Goal: Task Accomplishment & Management: Manage account settings

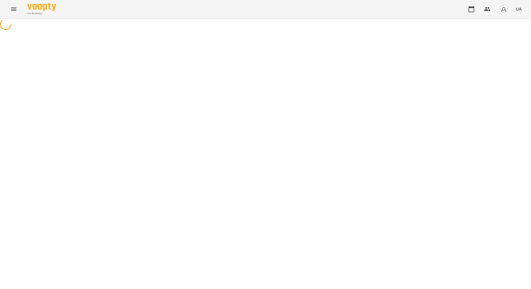
click at [14, 12] on icon "Menu" at bounding box center [13, 9] width 7 height 7
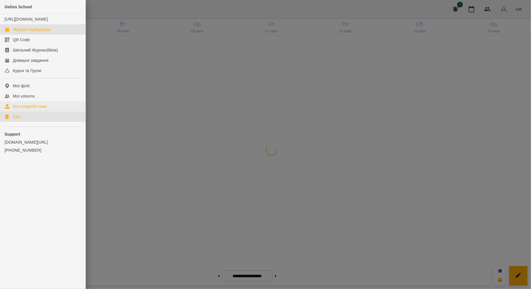
drag, startPoint x: 29, startPoint y: 122, endPoint x: 34, endPoint y: 116, distance: 8.0
click at [29, 122] on link "Ігри" at bounding box center [43, 117] width 86 height 10
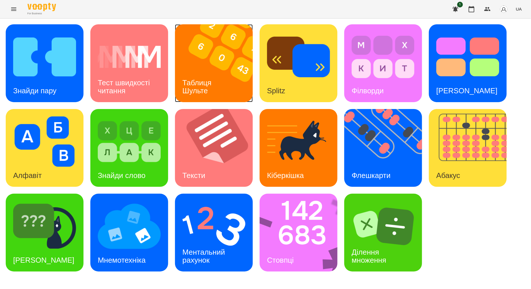
click at [202, 68] on img at bounding box center [217, 63] width 85 height 78
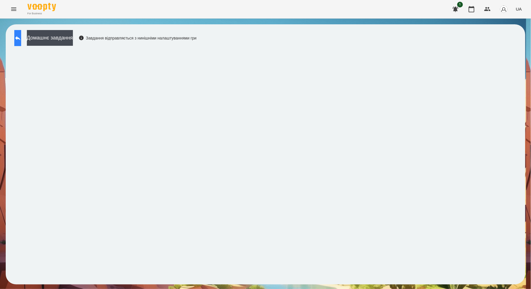
click at [21, 37] on icon at bounding box center [17, 38] width 7 height 7
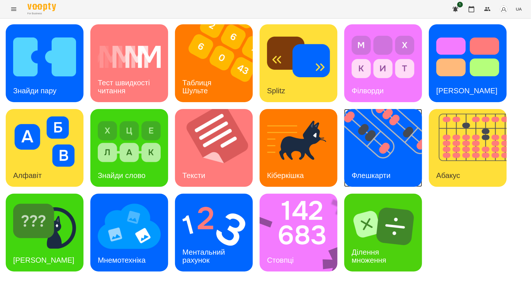
click at [383, 142] on img at bounding box center [386, 148] width 85 height 78
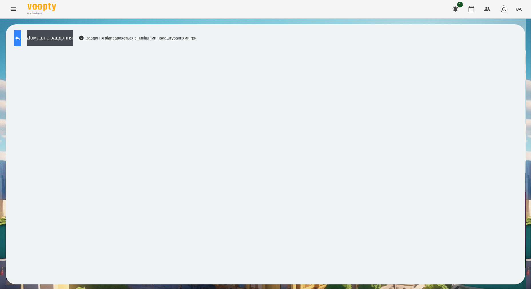
click at [21, 37] on button at bounding box center [17, 38] width 7 height 16
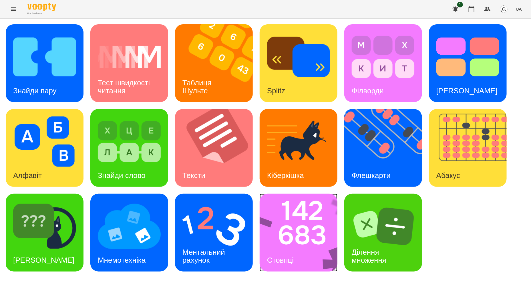
click at [319, 249] on img at bounding box center [302, 233] width 85 height 78
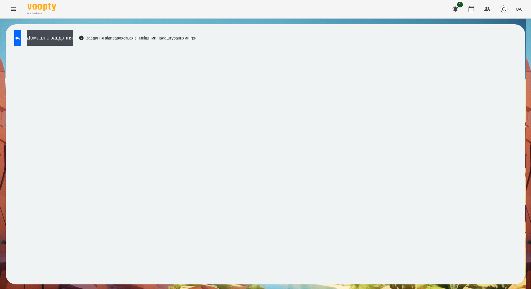
click at [14, 13] on button "Menu" at bounding box center [14, 9] width 14 height 14
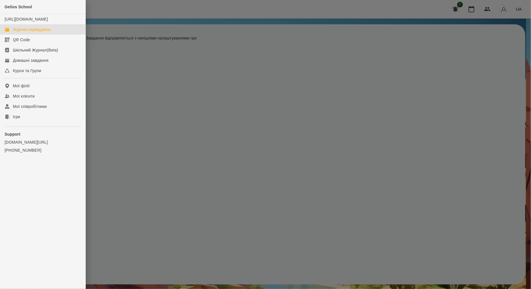
click at [23, 32] on div "Журнал відвідувань" at bounding box center [32, 30] width 38 height 6
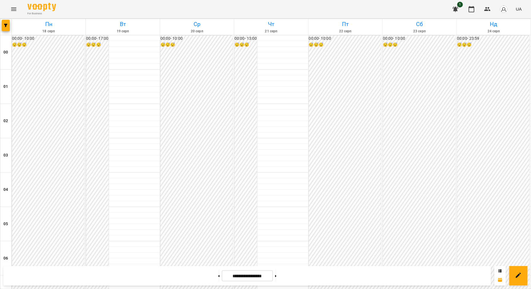
scroll to position [286, 0]
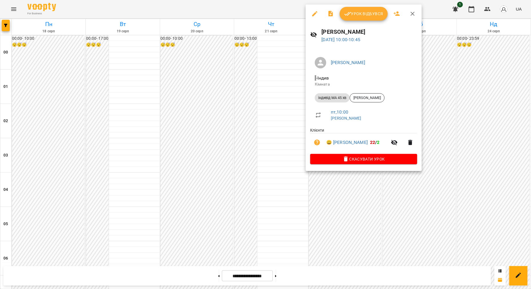
click at [369, 17] on span "Урок відбувся" at bounding box center [363, 13] width 39 height 7
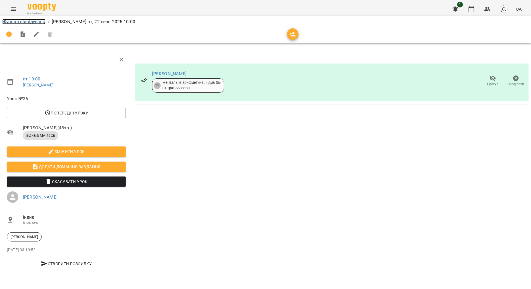
click at [37, 21] on link "Журнал відвідувань" at bounding box center [23, 21] width 43 height 5
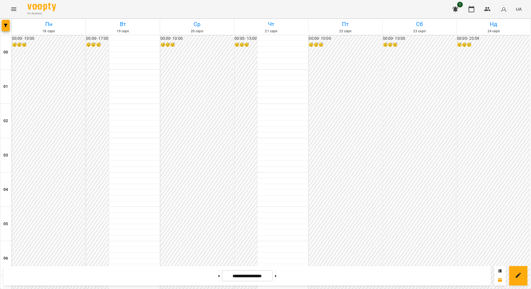
scroll to position [393, 0]
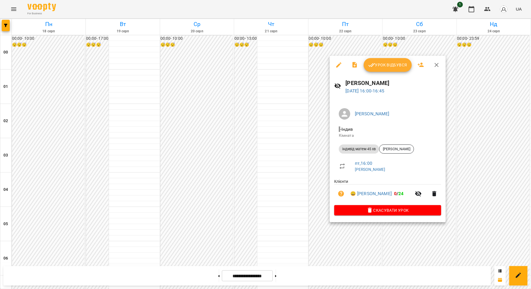
click at [438, 65] on icon "button" at bounding box center [436, 65] width 7 height 7
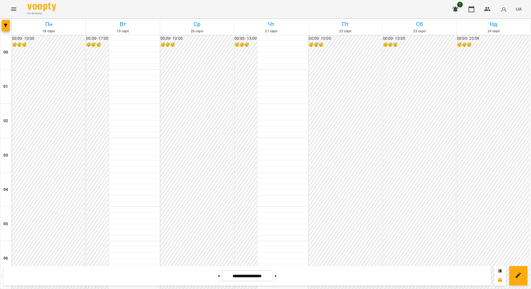
scroll to position [500, 0]
click at [277, 278] on button at bounding box center [275, 276] width 1 height 13
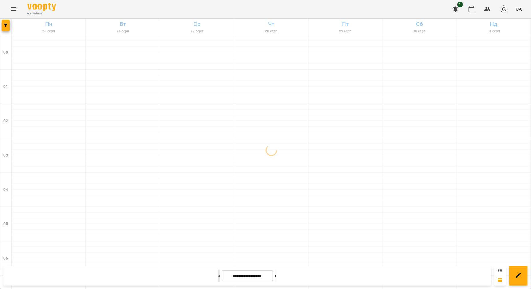
click at [218, 279] on button at bounding box center [218, 276] width 1 height 13
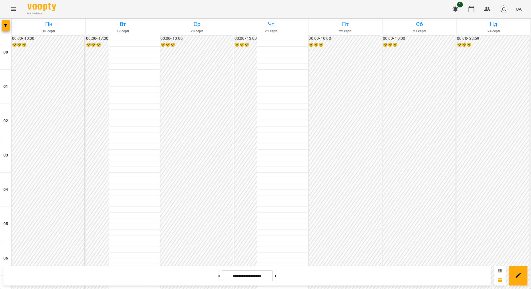
scroll to position [322, 0]
click at [277, 276] on button at bounding box center [275, 276] width 1 height 13
click at [218, 273] on button at bounding box center [218, 276] width 1 height 13
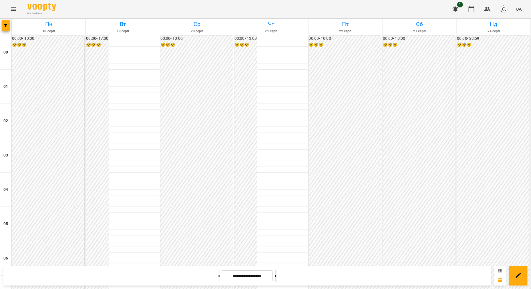
click at [277, 278] on button at bounding box center [275, 276] width 1 height 13
drag, startPoint x: 320, startPoint y: 234, endPoint x: 266, endPoint y: 239, distance: 54.6
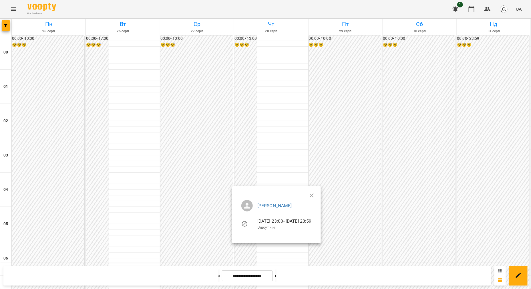
click at [316, 196] on ul "[PERSON_NAME] [DATE] 23:00 - [DATE] 23:59 Відсутній" at bounding box center [277, 215] width 80 height 41
click at [315, 194] on icon "button" at bounding box center [311, 195] width 7 height 7
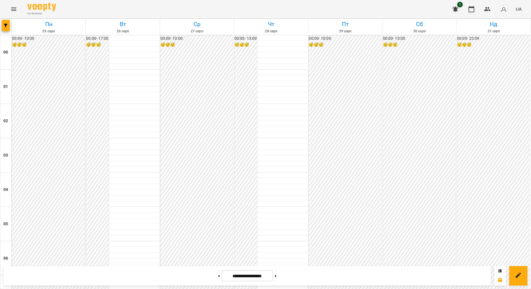
scroll to position [489, 0]
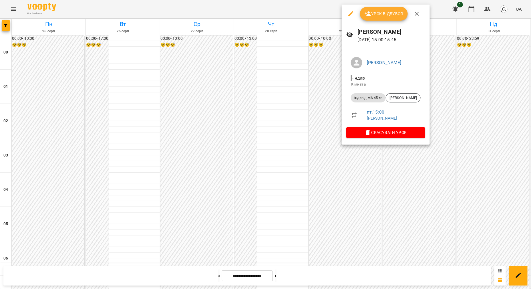
click at [414, 15] on icon "button" at bounding box center [417, 13] width 7 height 7
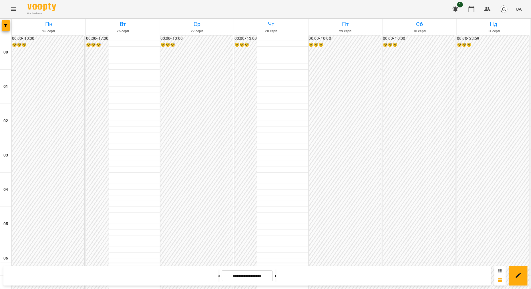
scroll to position [596, 0]
click at [277, 277] on button at bounding box center [275, 276] width 1 height 13
type input "**********"
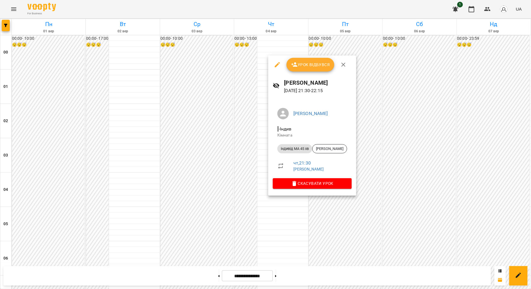
click at [278, 66] on icon "button" at bounding box center [277, 64] width 7 height 7
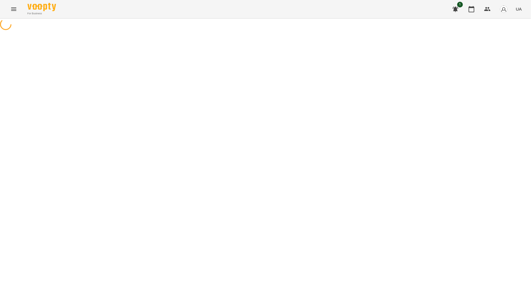
select select "**********"
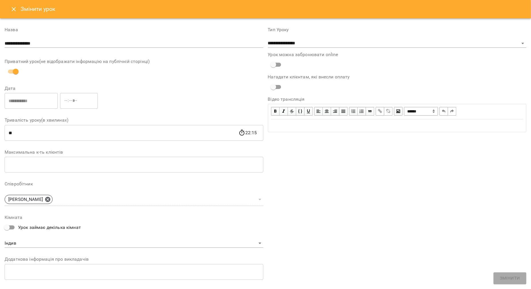
click at [11, 9] on icon "Close" at bounding box center [13, 9] width 7 height 7
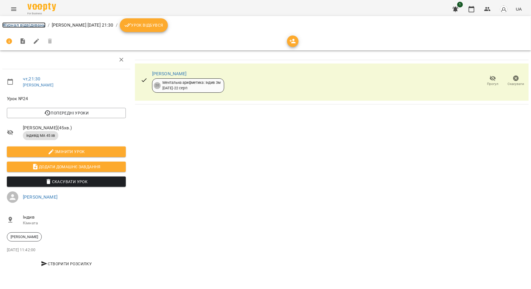
click at [41, 27] on link "Журнал відвідувань" at bounding box center [23, 24] width 43 height 5
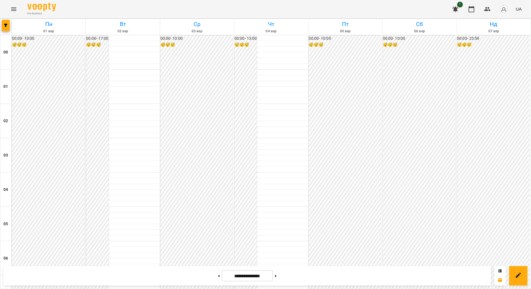
scroll to position [596, 0]
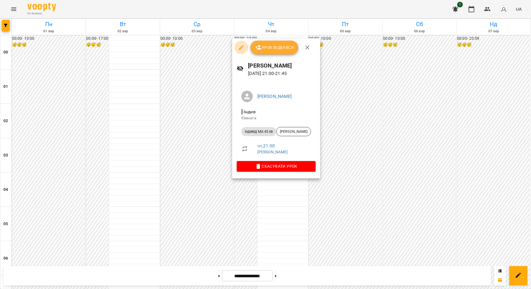
click at [241, 48] on icon "button" at bounding box center [241, 47] width 5 height 5
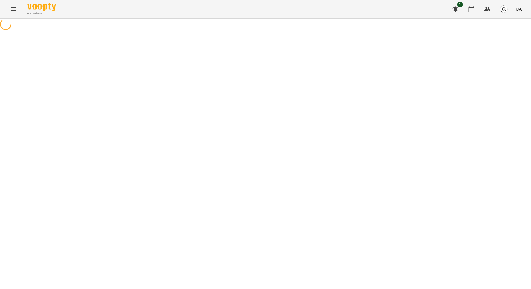
select select "**********"
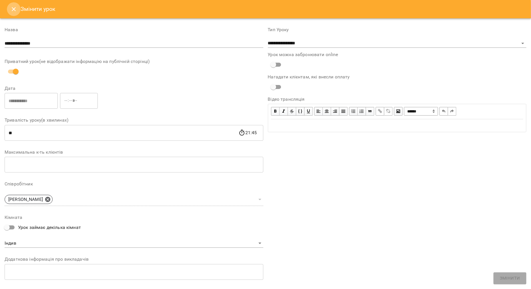
click at [16, 10] on icon "Close" at bounding box center [13, 9] width 7 height 7
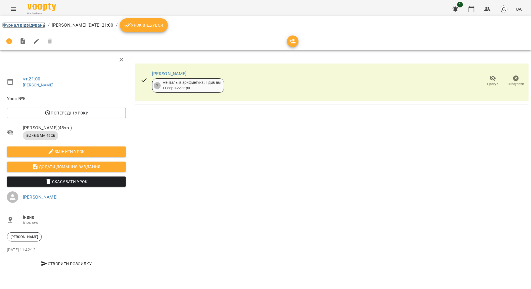
click at [33, 25] on link "Журнал відвідувань" at bounding box center [23, 24] width 43 height 5
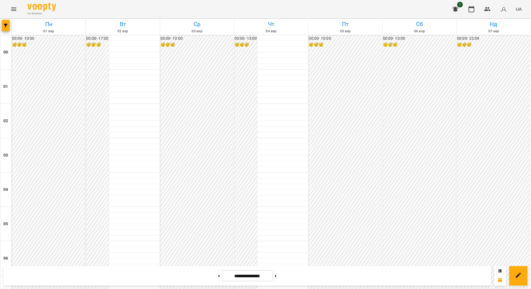
scroll to position [596, 0]
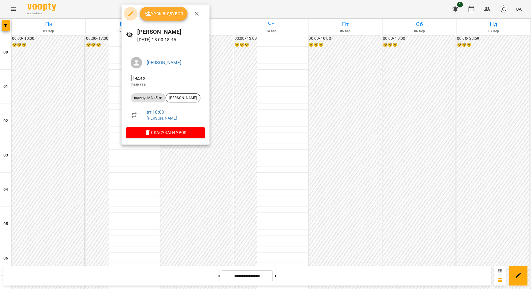
click at [132, 16] on icon "button" at bounding box center [130, 13] width 7 height 7
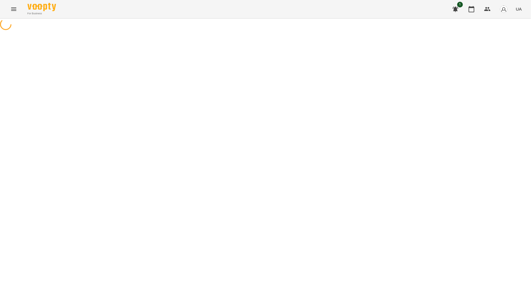
select select "**********"
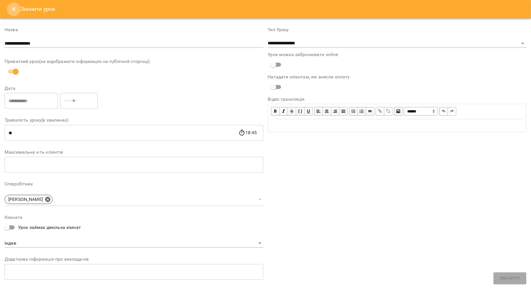
click at [12, 7] on icon "Close" at bounding box center [13, 9] width 7 height 7
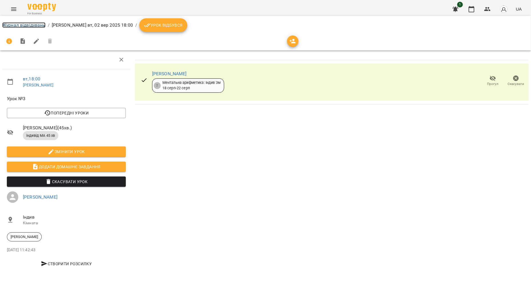
drag, startPoint x: 23, startPoint y: 26, endPoint x: 48, endPoint y: 26, distance: 24.9
click at [23, 26] on link "Журнал відвідувань" at bounding box center [23, 24] width 43 height 5
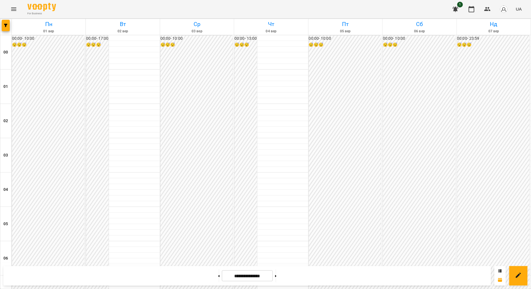
scroll to position [596, 0]
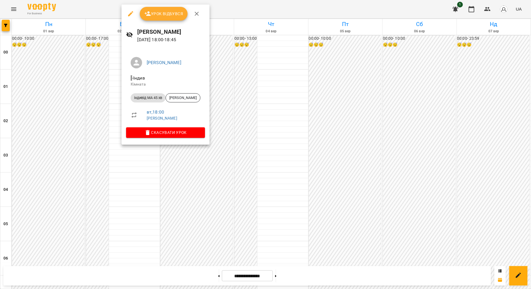
click at [198, 13] on icon "button" at bounding box center [196, 13] width 7 height 7
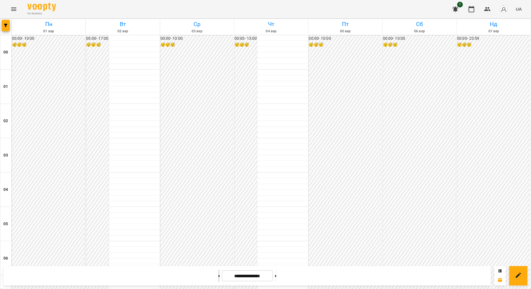
click at [218, 276] on button at bounding box center [218, 276] width 1 height 13
click at [218, 274] on button at bounding box center [218, 276] width 1 height 13
type input "**********"
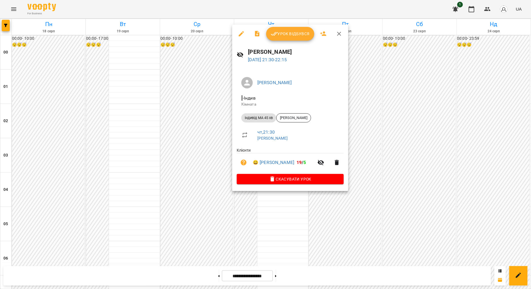
click at [296, 28] on button "Урок відбувся" at bounding box center [290, 34] width 48 height 14
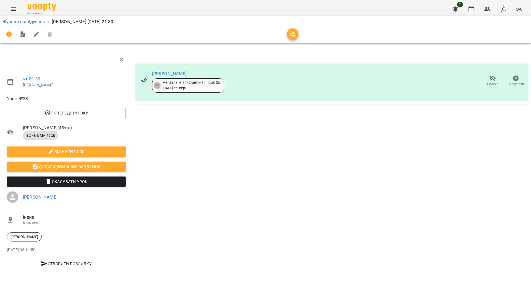
click at [496, 84] on span "Прогул" at bounding box center [493, 84] width 11 height 5
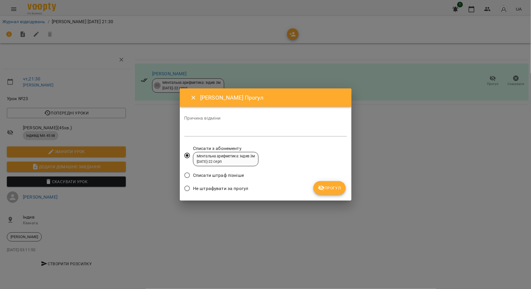
click at [326, 184] on button "Прогул" at bounding box center [330, 188] width 32 height 14
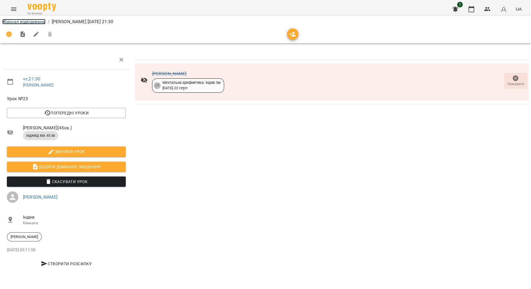
click at [31, 20] on link "Журнал відвідувань" at bounding box center [23, 21] width 43 height 5
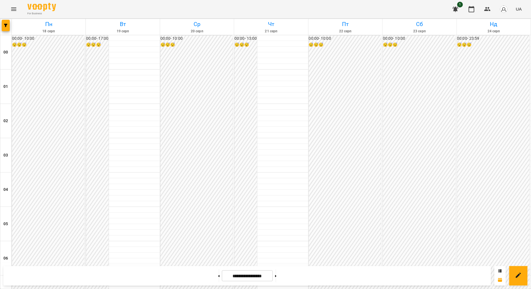
scroll to position [358, 0]
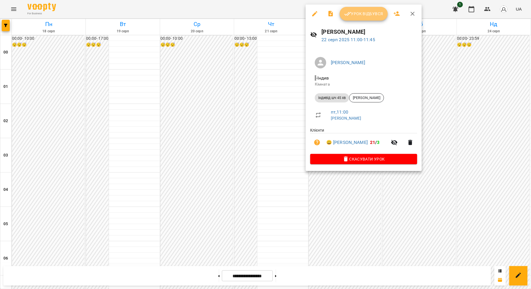
click at [373, 16] on span "Урок відбувся" at bounding box center [363, 13] width 39 height 7
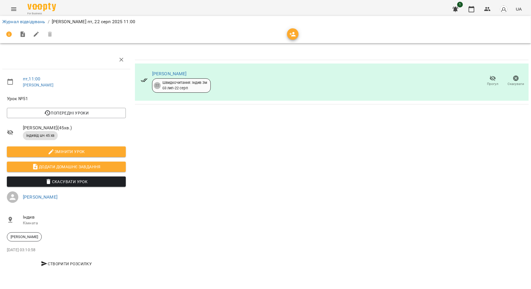
click at [489, 80] on span "Прогул" at bounding box center [493, 80] width 16 height 11
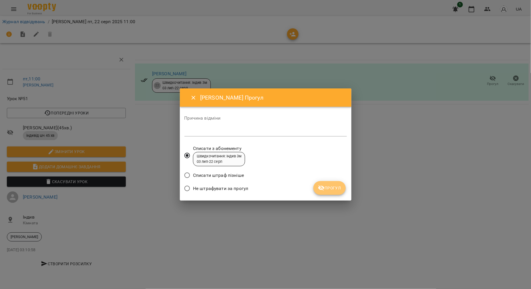
click at [332, 189] on span "Прогул" at bounding box center [329, 188] width 23 height 7
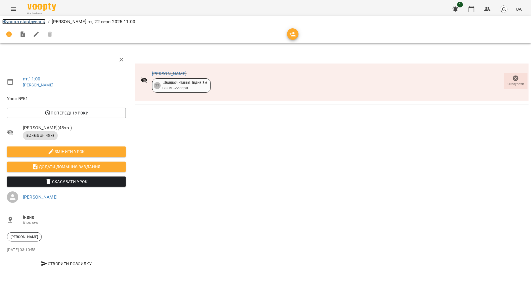
click at [13, 19] on link "Журнал відвідувань" at bounding box center [23, 21] width 43 height 5
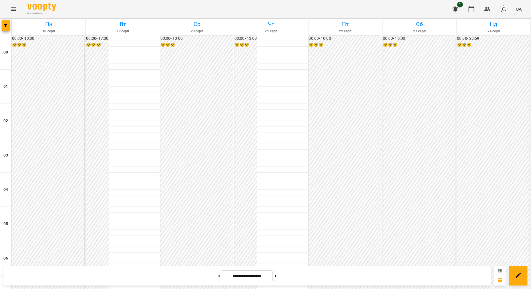
scroll to position [358, 0]
click at [17, 9] on icon "Menu" at bounding box center [13, 9] width 7 height 7
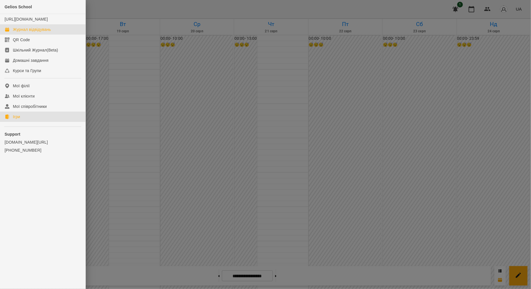
click at [21, 122] on link "Ігри" at bounding box center [43, 117] width 86 height 10
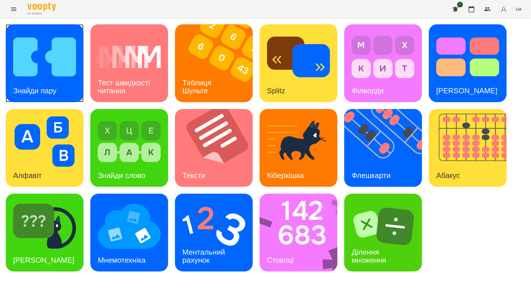
click at [61, 67] on img at bounding box center [44, 57] width 63 height 50
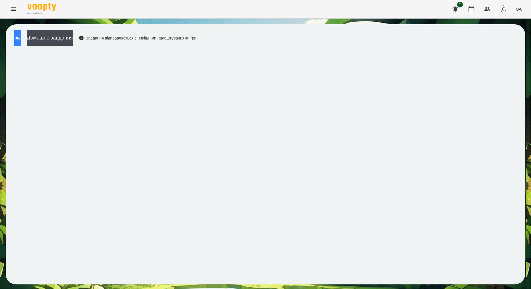
click at [16, 40] on button at bounding box center [17, 38] width 7 height 16
